Goal: Navigation & Orientation: Go to known website

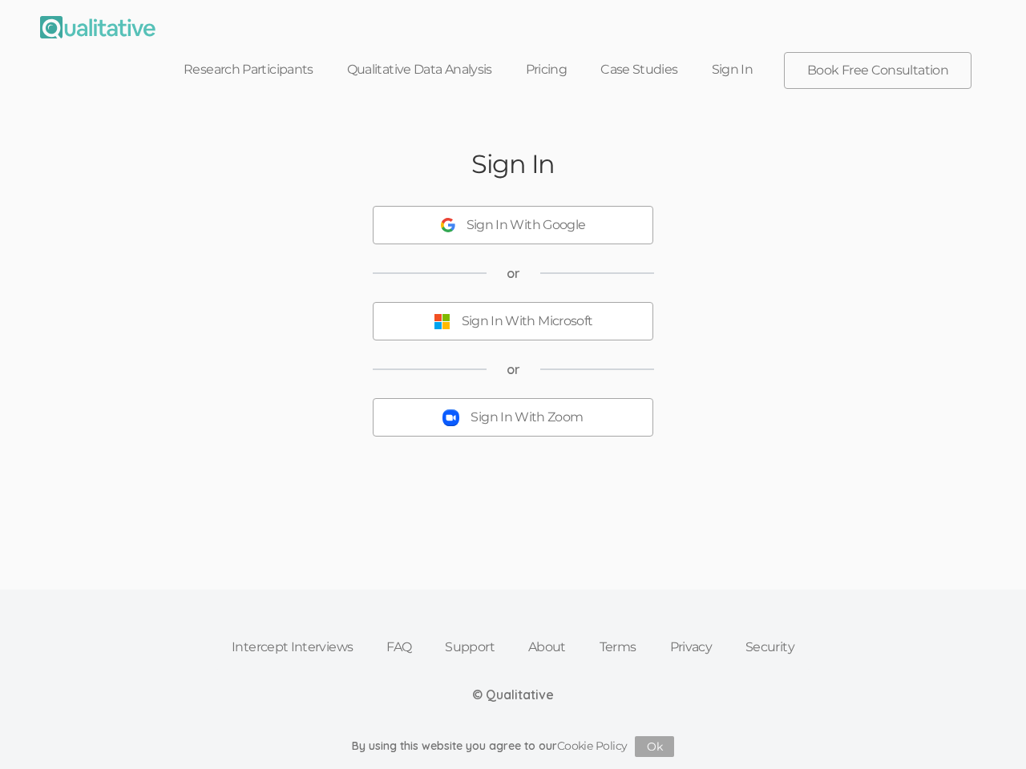
click at [513, 398] on button "Sign In With Zoom" at bounding box center [513, 417] width 281 height 38
click at [513, 216] on div "Sign In With Google" at bounding box center [525, 225] width 119 height 18
click at [513, 313] on div "Sign In With Microsoft" at bounding box center [527, 322] width 131 height 18
click at [513, 409] on div "Sign In With Zoom" at bounding box center [527, 418] width 112 height 18
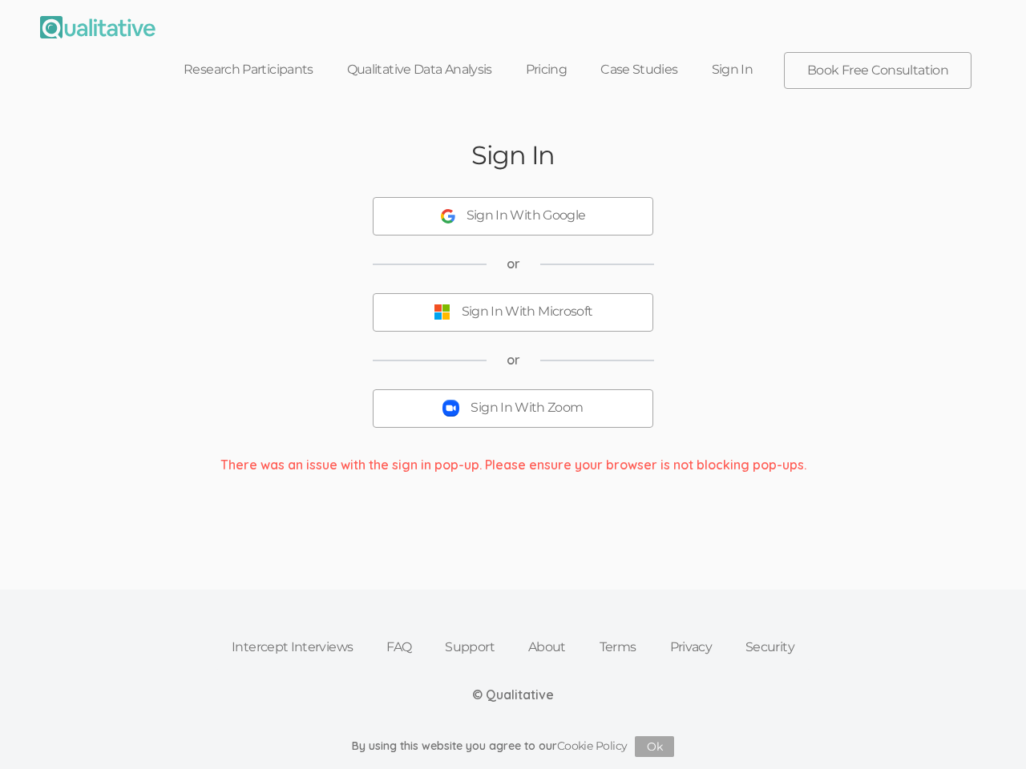
click at [655, 747] on button "Ok" at bounding box center [654, 747] width 39 height 21
